Goal: Task Accomplishment & Management: Manage account settings

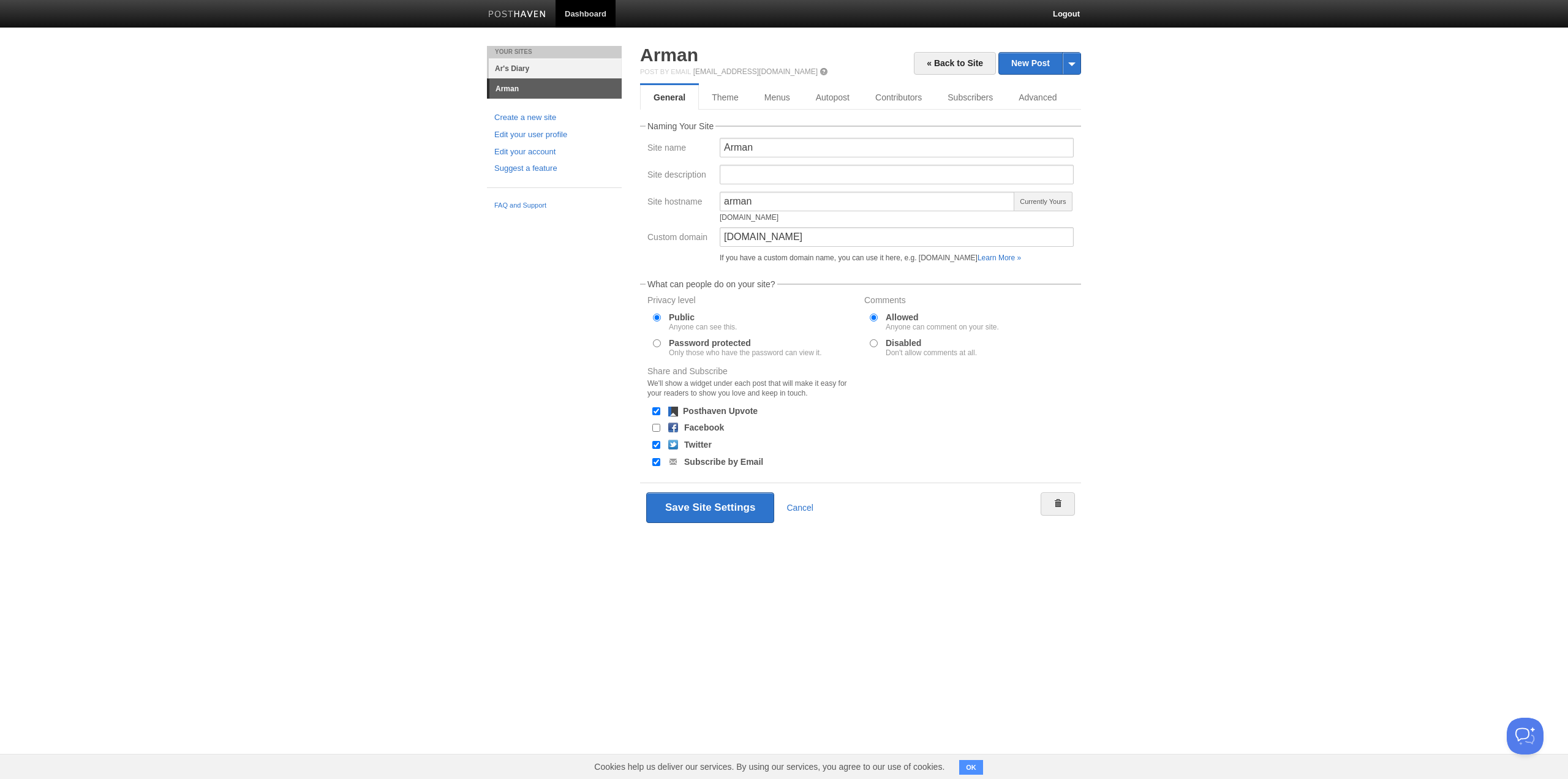
click at [519, 60] on link "Ar's Diary" at bounding box center [555, 68] width 133 height 20
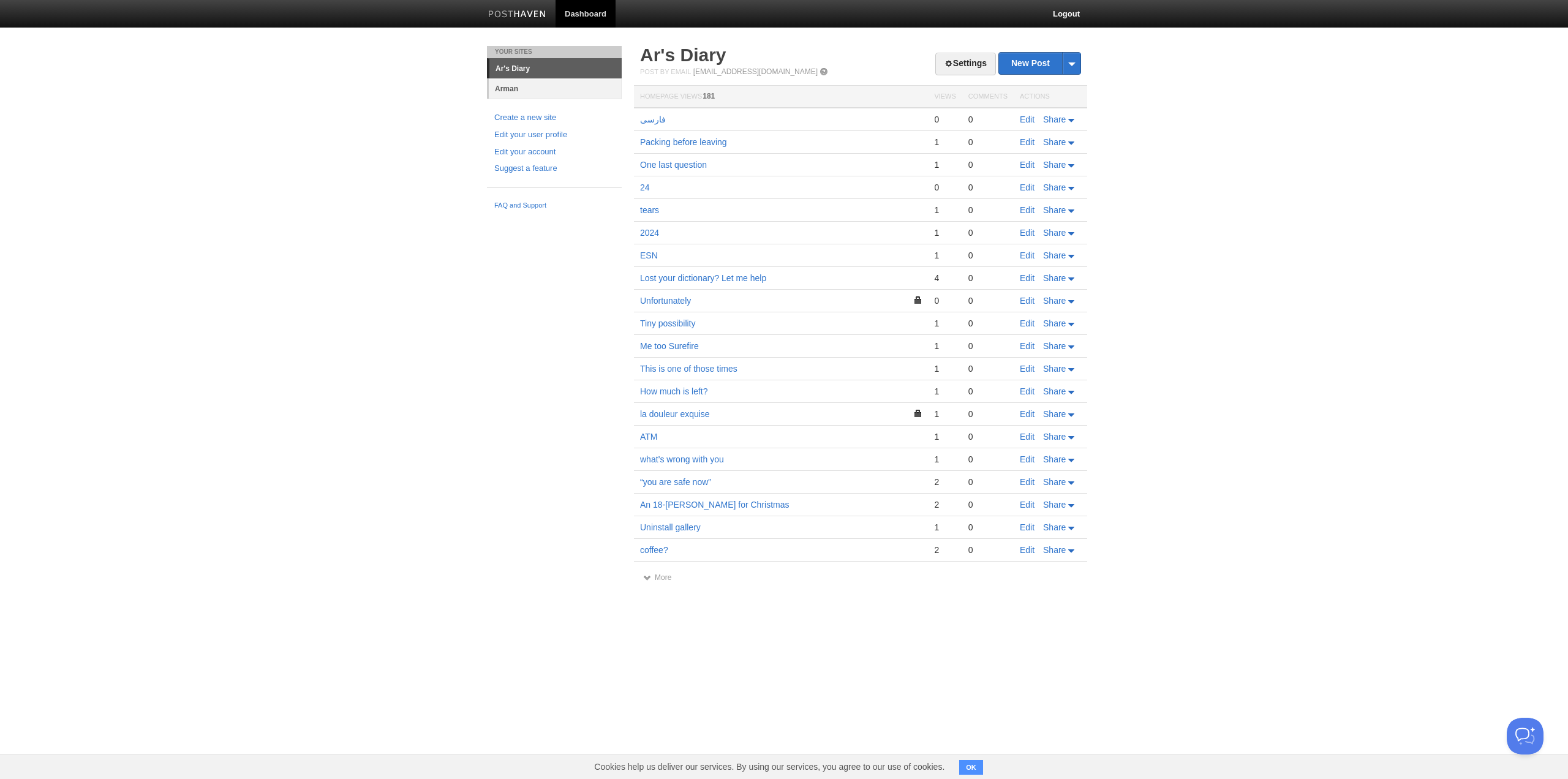
click at [540, 84] on link "Arman" at bounding box center [555, 88] width 133 height 20
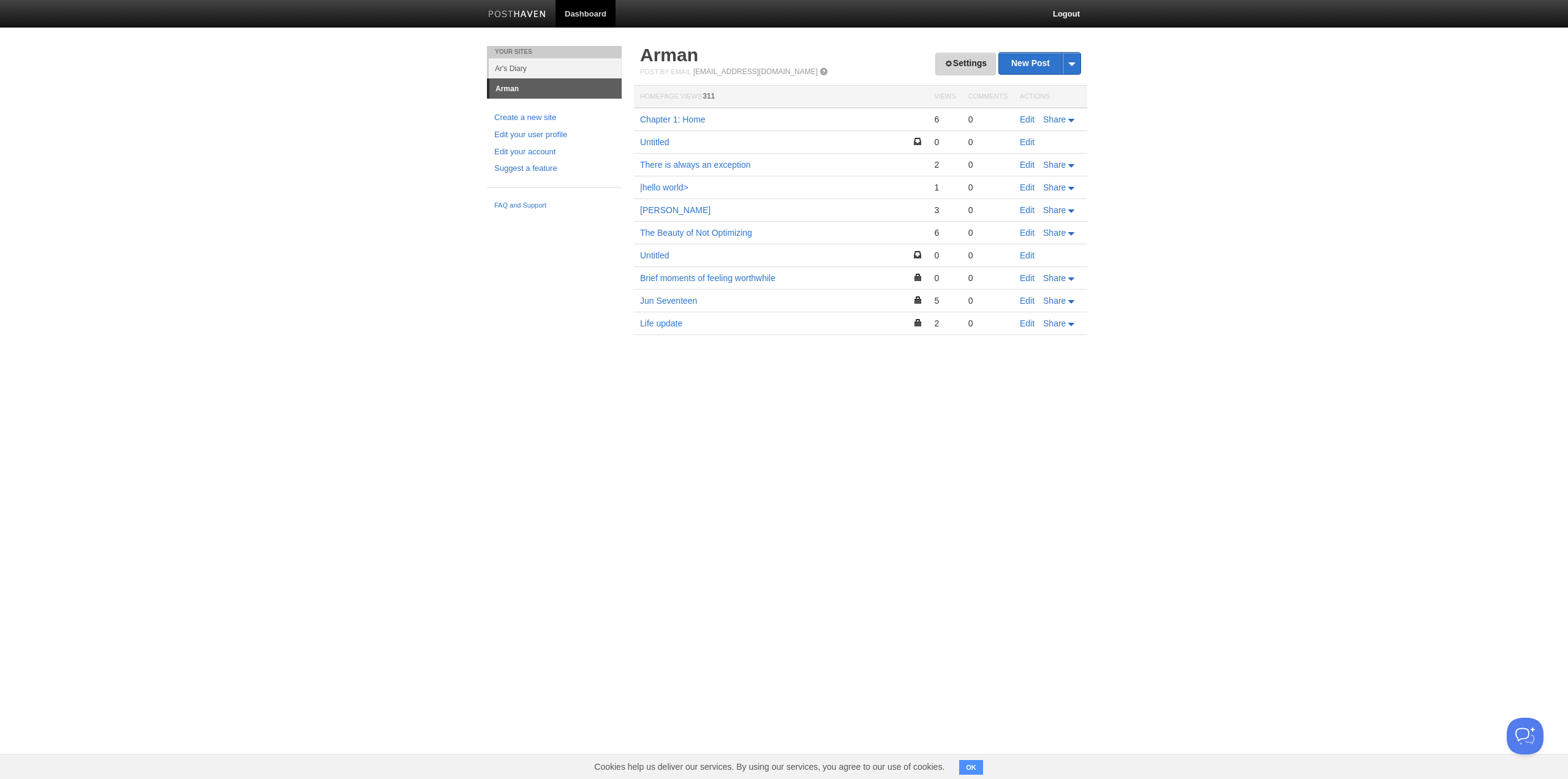
click at [965, 69] on link "Settings" at bounding box center [965, 64] width 61 height 23
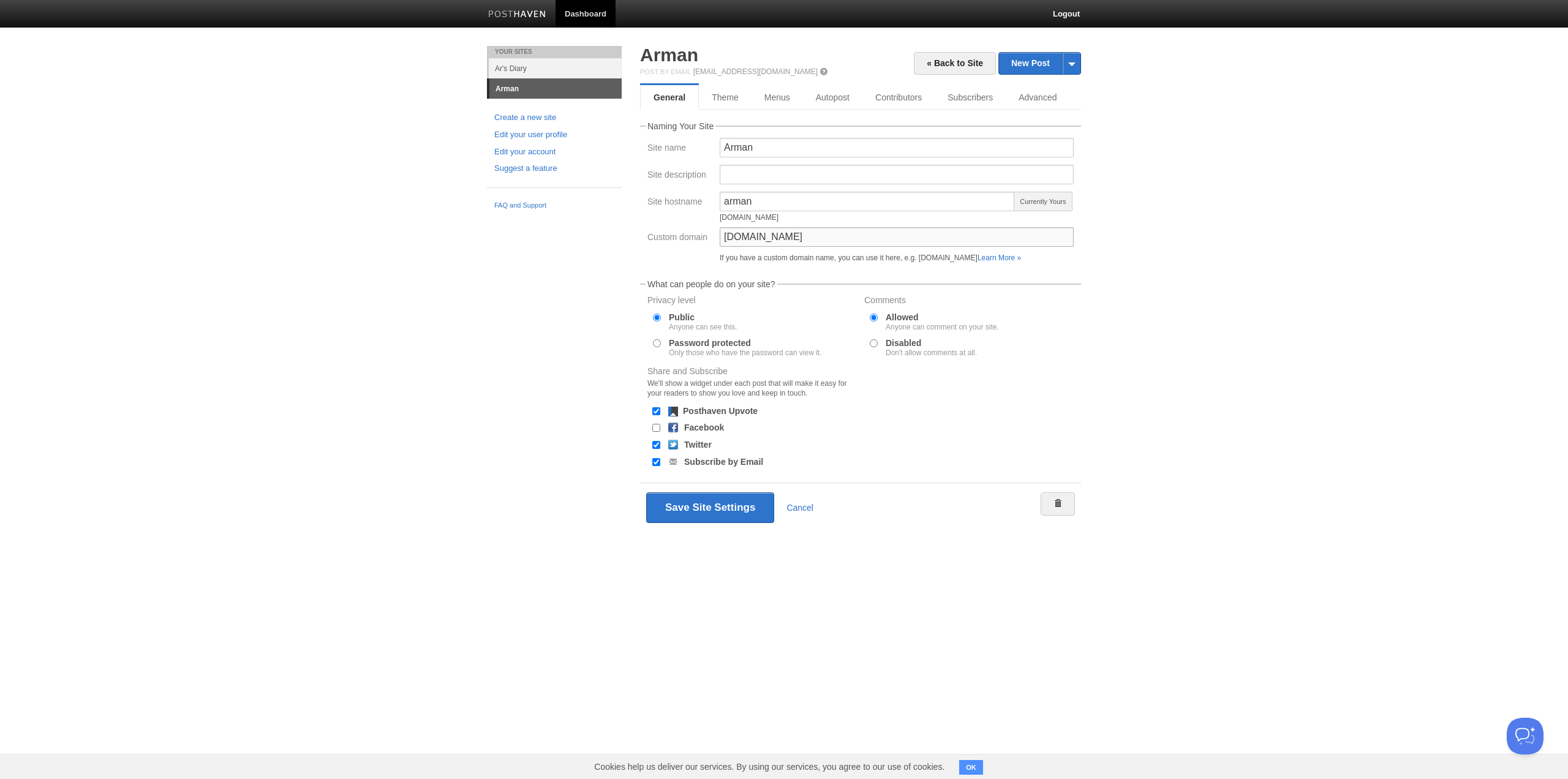
click at [794, 238] on input "blog.arman.pw" at bounding box center [896, 237] width 354 height 19
click at [740, 508] on button "Save Site Settings" at bounding box center [710, 508] width 128 height 30
click at [910, 442] on div "Share and Subscribe We'll show a widget under each post that will make it easy …" at bounding box center [860, 418] width 434 height 103
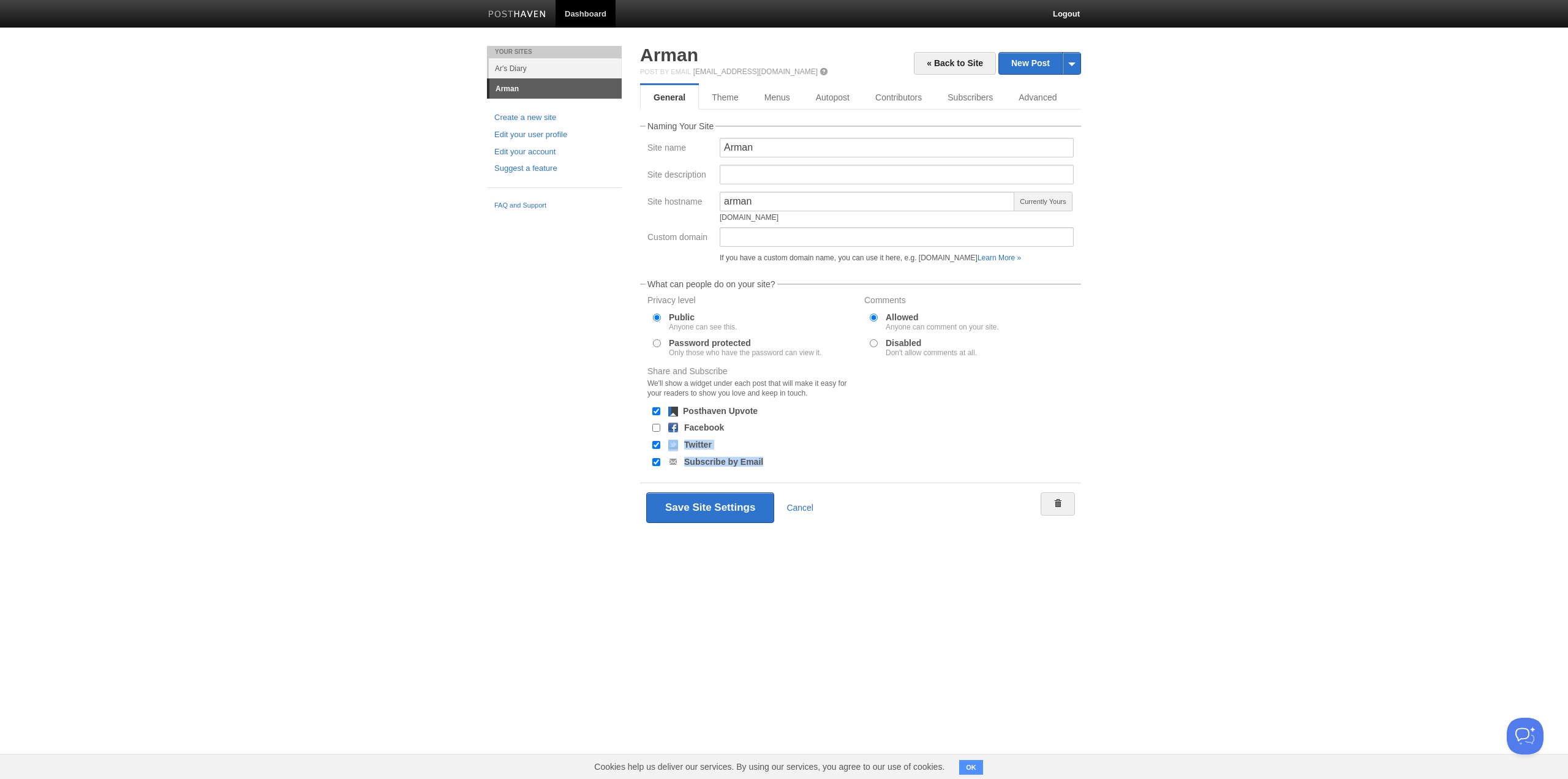
drag, startPoint x: 908, startPoint y: 442, endPoint x: 1236, endPoint y: 397, distance: 331.1
click at [1236, 397] on body "Dashboard Logout Your Sites Ar's Diary Arman Create a new site Edit your user p…" at bounding box center [784, 284] width 1568 height 568
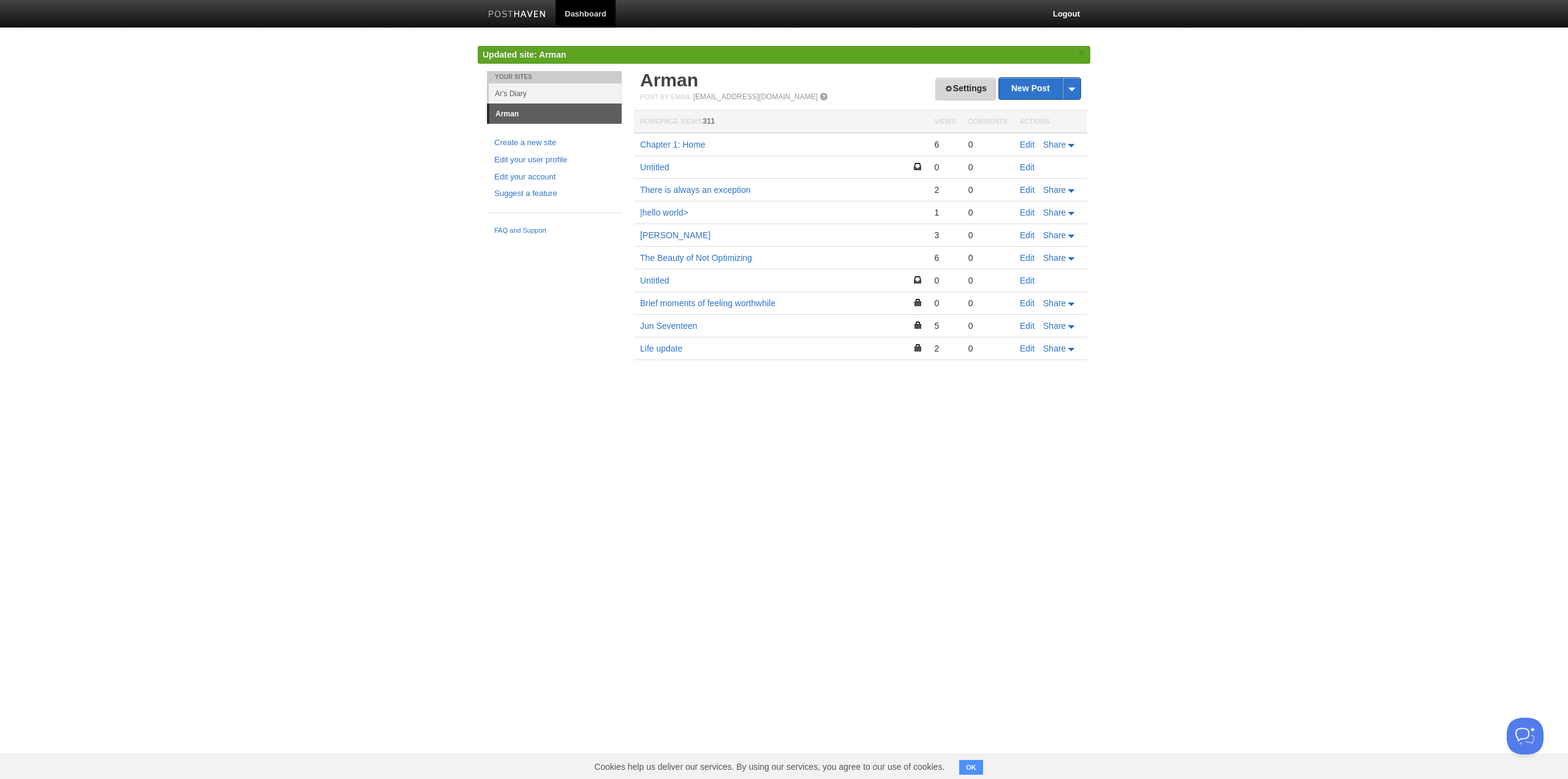
click at [967, 86] on link "Settings" at bounding box center [965, 89] width 61 height 23
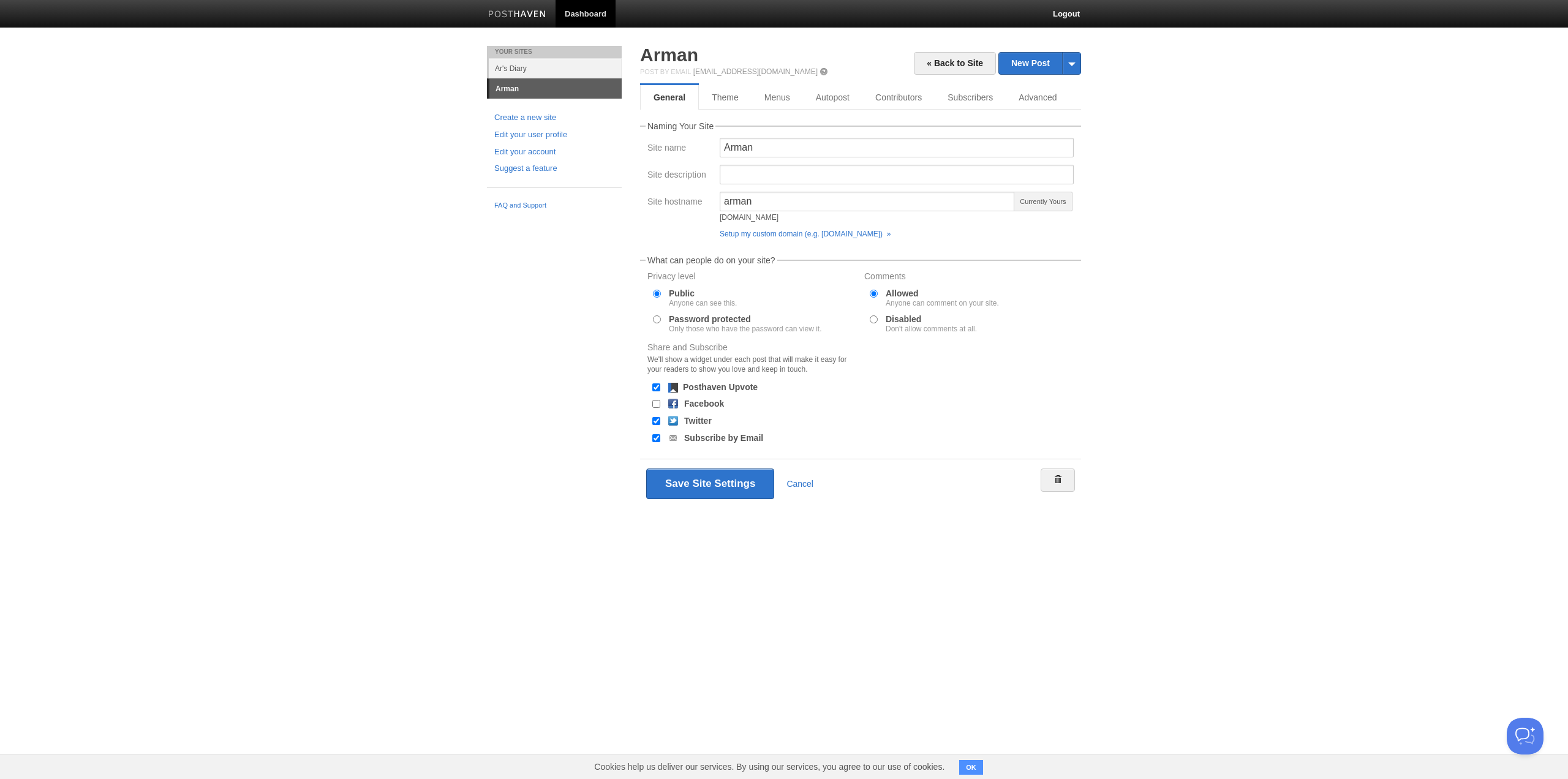
click at [747, 216] on div "[DOMAIN_NAME]" at bounding box center [867, 217] width 295 height 8
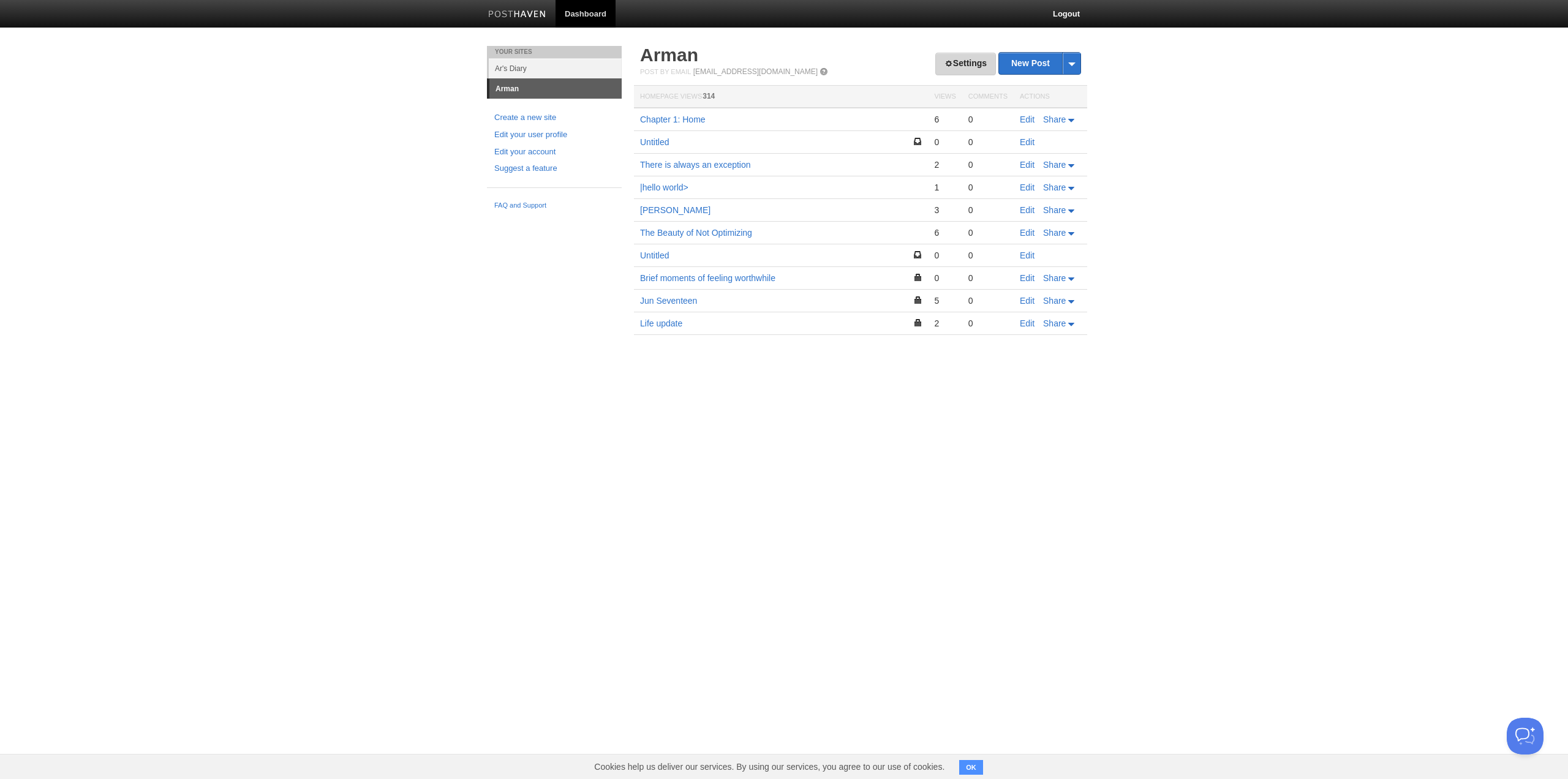
click at [958, 70] on link "Settings" at bounding box center [965, 64] width 61 height 23
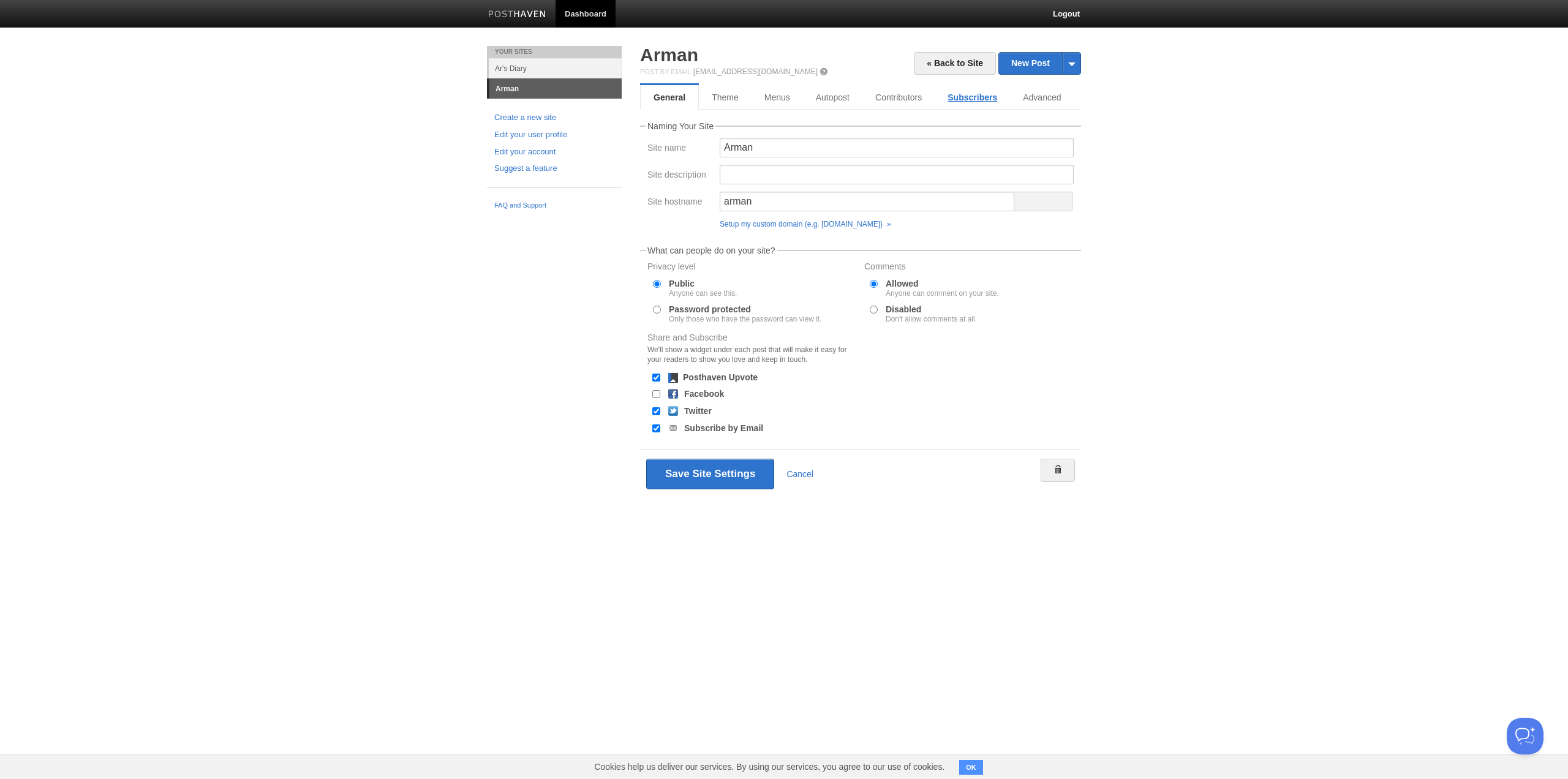
click at [959, 91] on link "Subscribers" at bounding box center [972, 97] width 75 height 24
